Goal: Task Accomplishment & Management: Manage account settings

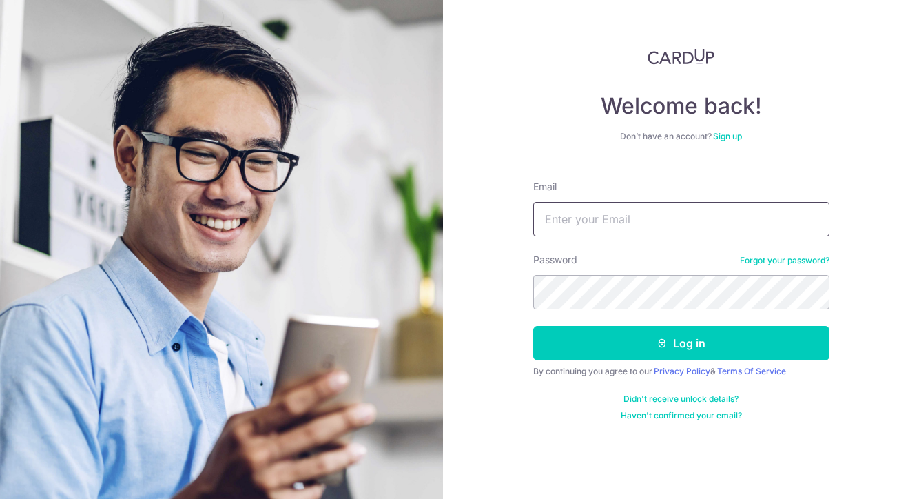
click at [682, 227] on input "Email" at bounding box center [681, 219] width 296 height 34
type input "[EMAIL_ADDRESS][DOMAIN_NAME]"
click at [533, 326] on button "Log in" at bounding box center [681, 343] width 296 height 34
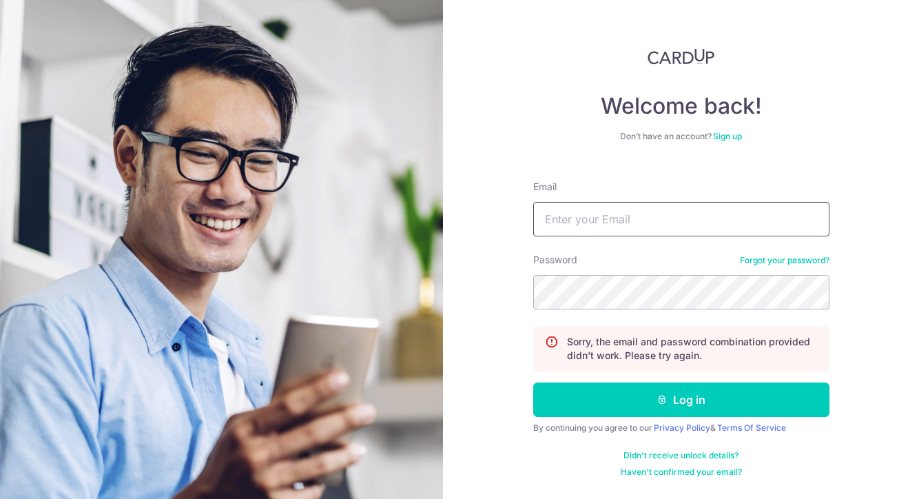
drag, startPoint x: 0, startPoint y: 0, endPoint x: 654, endPoint y: 223, distance: 691.4
click at [654, 223] on input "Email" at bounding box center [681, 219] width 296 height 34
type input "[EMAIL_ADDRESS][DOMAIN_NAME]"
click at [533, 382] on button "Log in" at bounding box center [681, 399] width 296 height 34
click at [673, 220] on input "Email" at bounding box center [681, 219] width 296 height 34
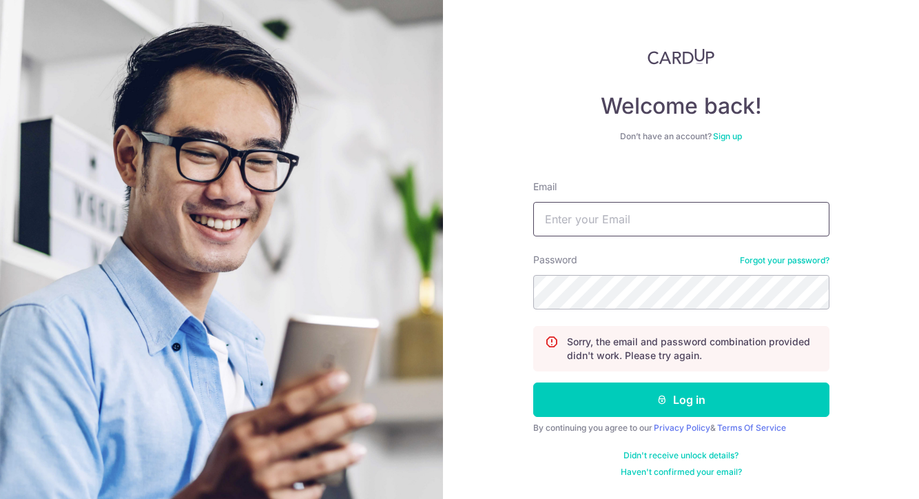
type input "[EMAIL_ADDRESS][DOMAIN_NAME]"
click at [533, 382] on button "Log in" at bounding box center [681, 399] width 296 height 34
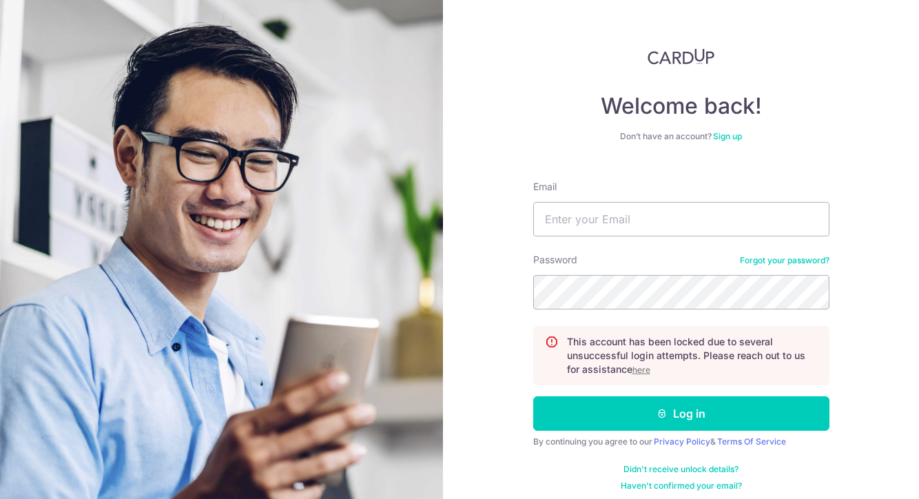
click at [642, 368] on u "here" at bounding box center [641, 369] width 18 height 10
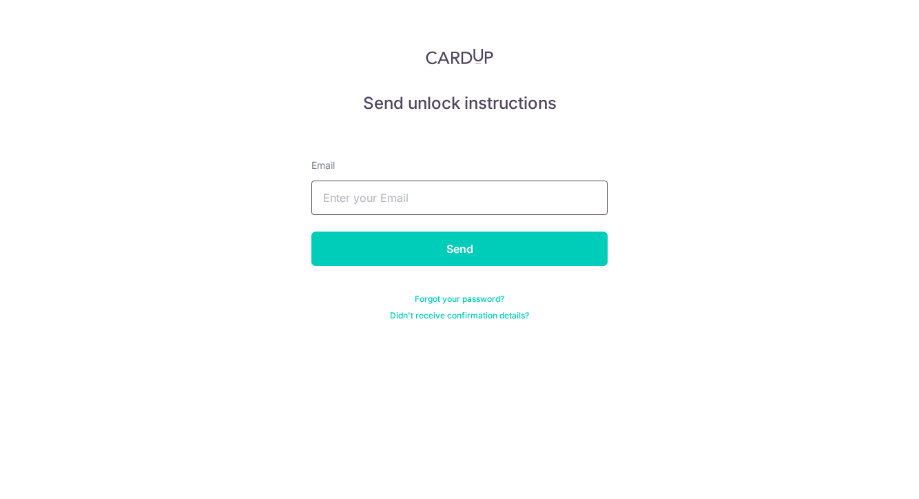
click at [367, 214] on input "text" at bounding box center [459, 197] width 296 height 34
type input "[EMAIL_ADDRESS][DOMAIN_NAME]"
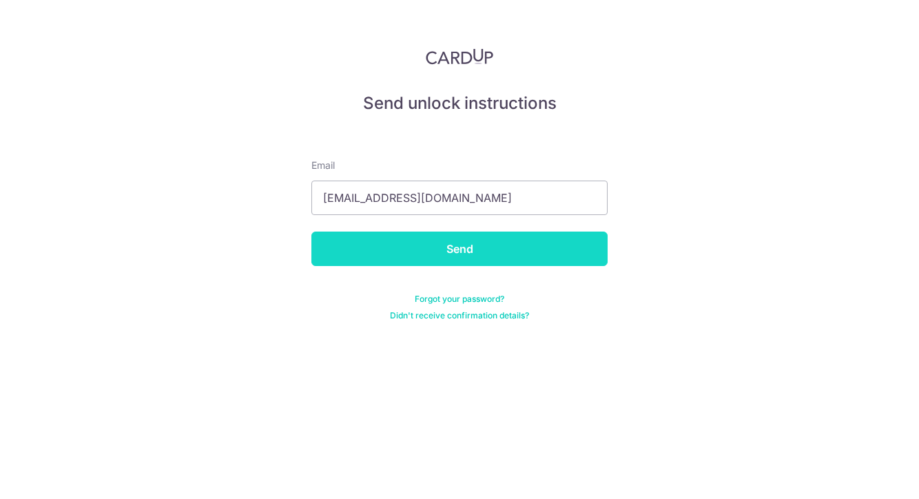
click at [400, 241] on input "Send" at bounding box center [459, 248] width 296 height 34
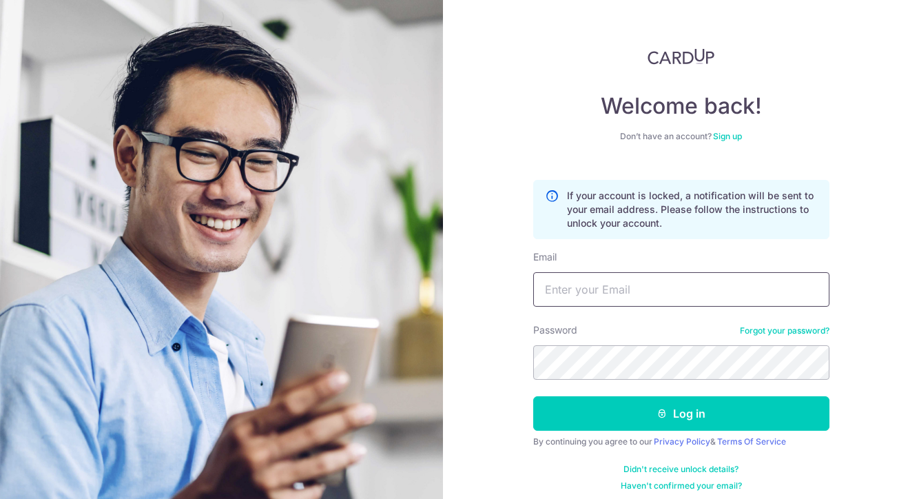
click at [588, 295] on input "Email" at bounding box center [681, 289] width 296 height 34
type input "[EMAIL_ADDRESS][DOMAIN_NAME]"
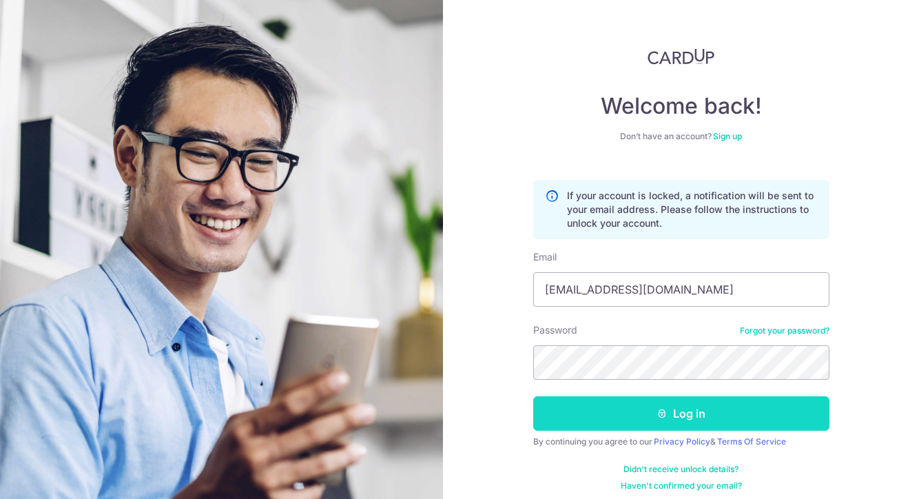
click at [735, 425] on button "Log in" at bounding box center [681, 413] width 296 height 34
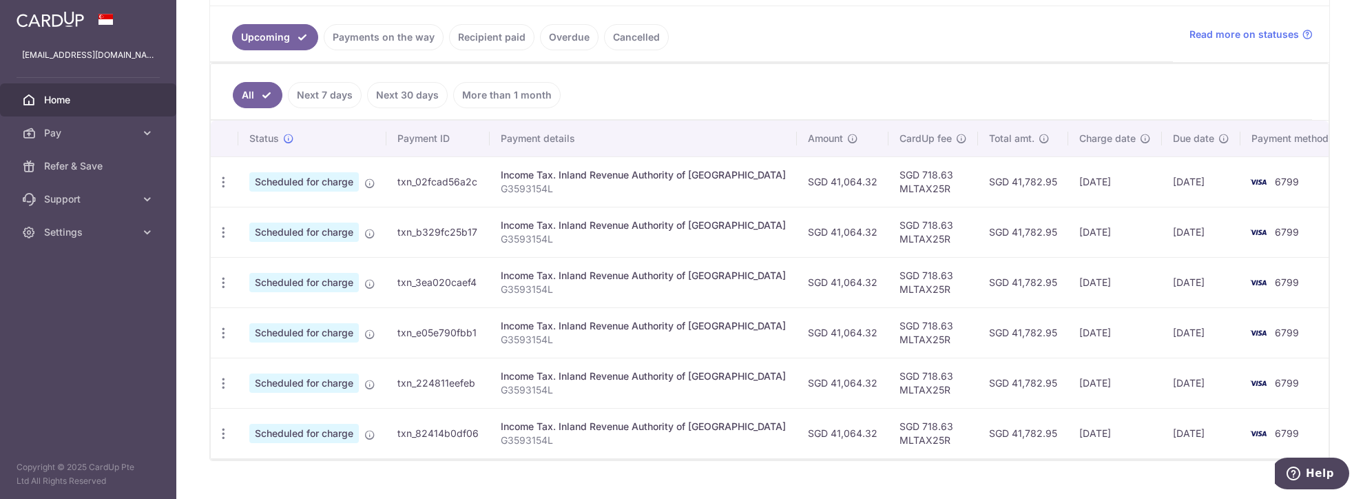
scroll to position [332, 0]
